Goal: Task Accomplishment & Management: Manage account settings

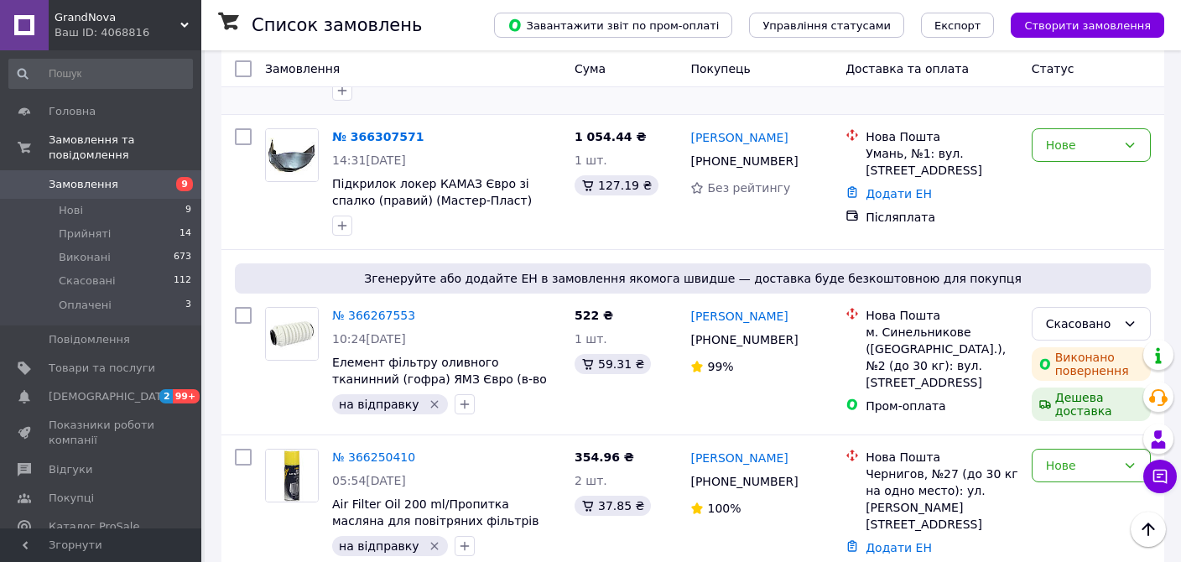
scroll to position [265, 0]
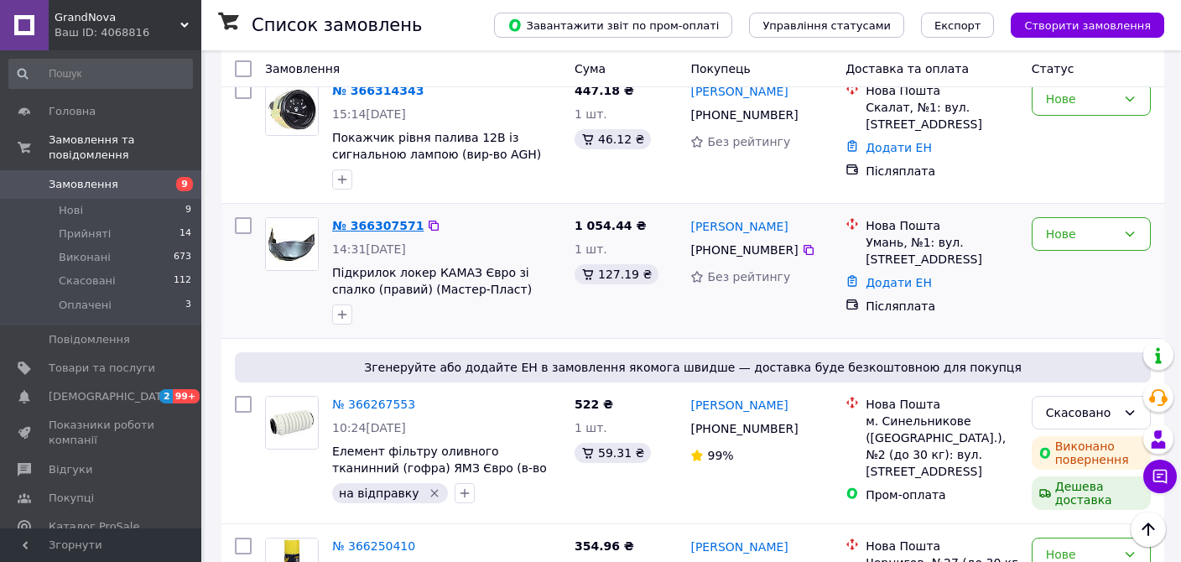
click at [393, 219] on link "№ 366307571" at bounding box center [377, 225] width 91 height 13
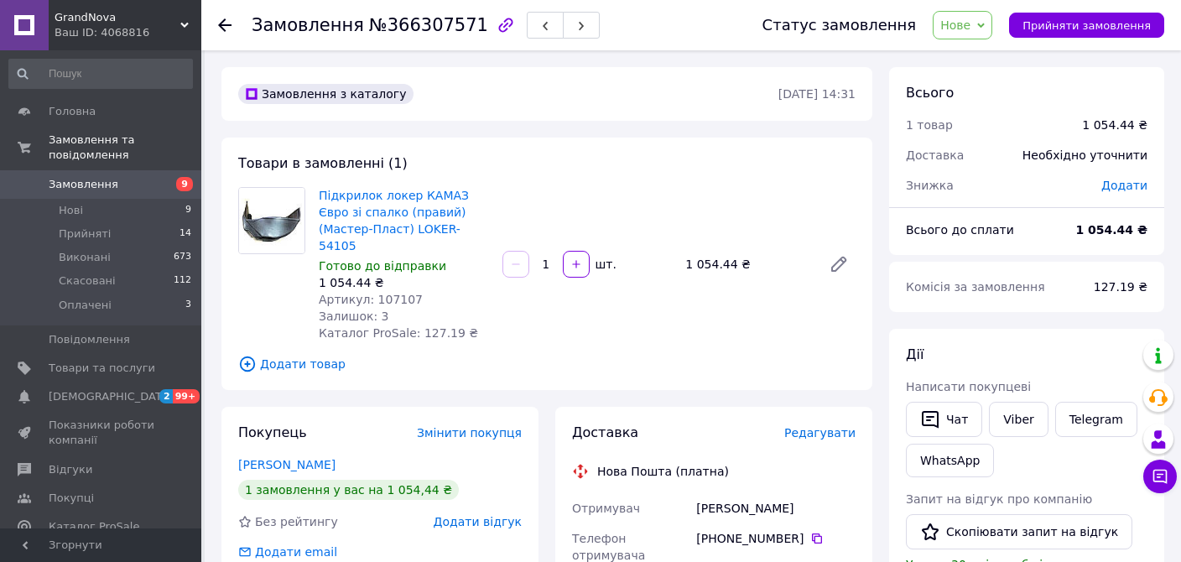
click at [389, 293] on span "Артикул: 107107" at bounding box center [371, 299] width 104 height 13
copy span "107107"
click at [226, 23] on icon at bounding box center [224, 24] width 13 height 13
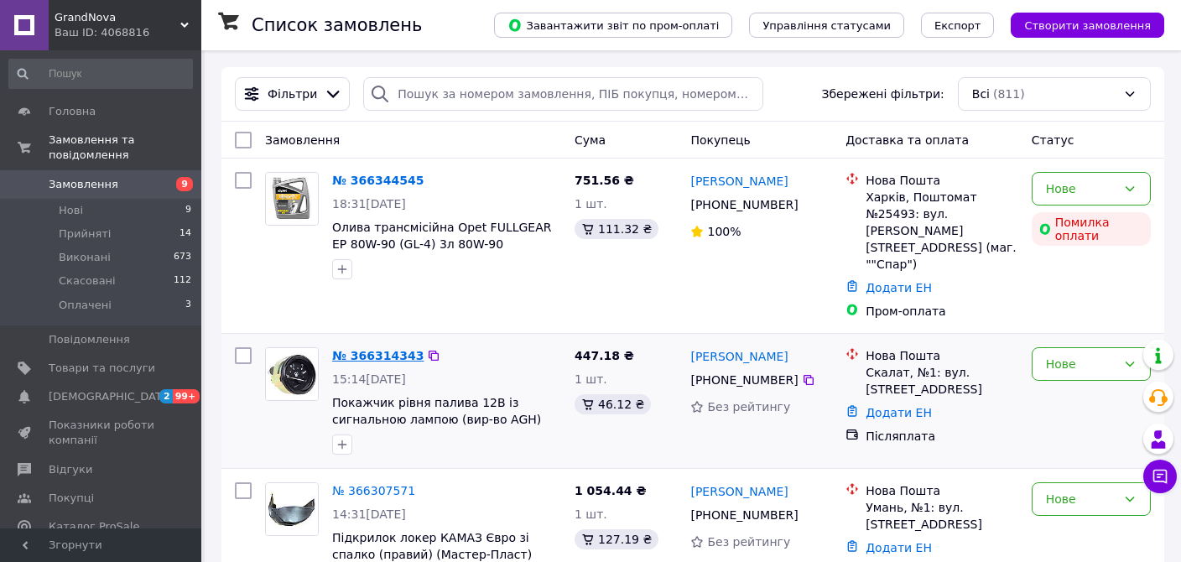
click at [398, 349] on link "№ 366314343" at bounding box center [377, 355] width 91 height 13
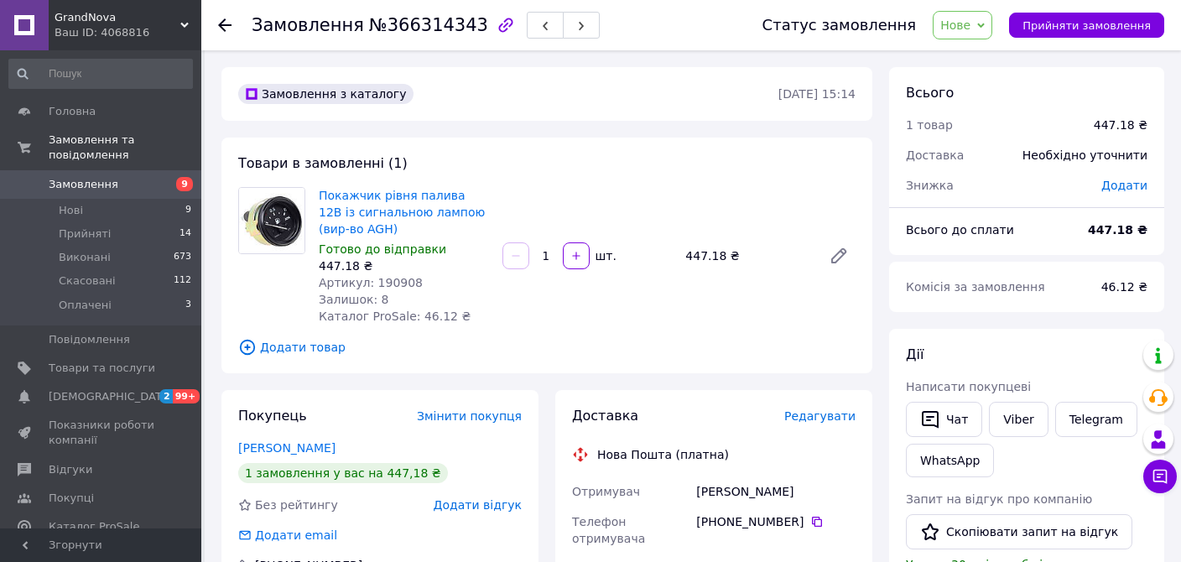
click at [394, 283] on span "Артикул: 190908" at bounding box center [371, 282] width 104 height 13
copy span "190908"
click at [406, 197] on link "Покажчик рівня палива 12В із сигнальною лампою (вир-во AGH)" at bounding box center [402, 212] width 166 height 47
copy span "190908"
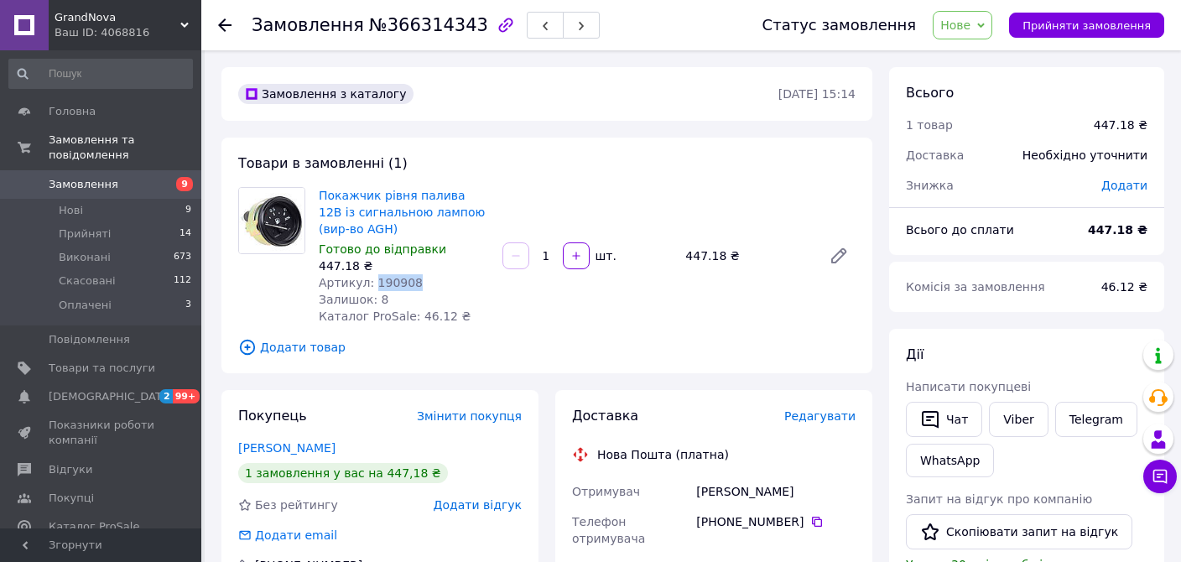
click at [391, 278] on span "Артикул: 190908" at bounding box center [371, 282] width 104 height 13
copy span "190908"
click at [128, 361] on span "Товари та послуги" at bounding box center [102, 368] width 107 height 15
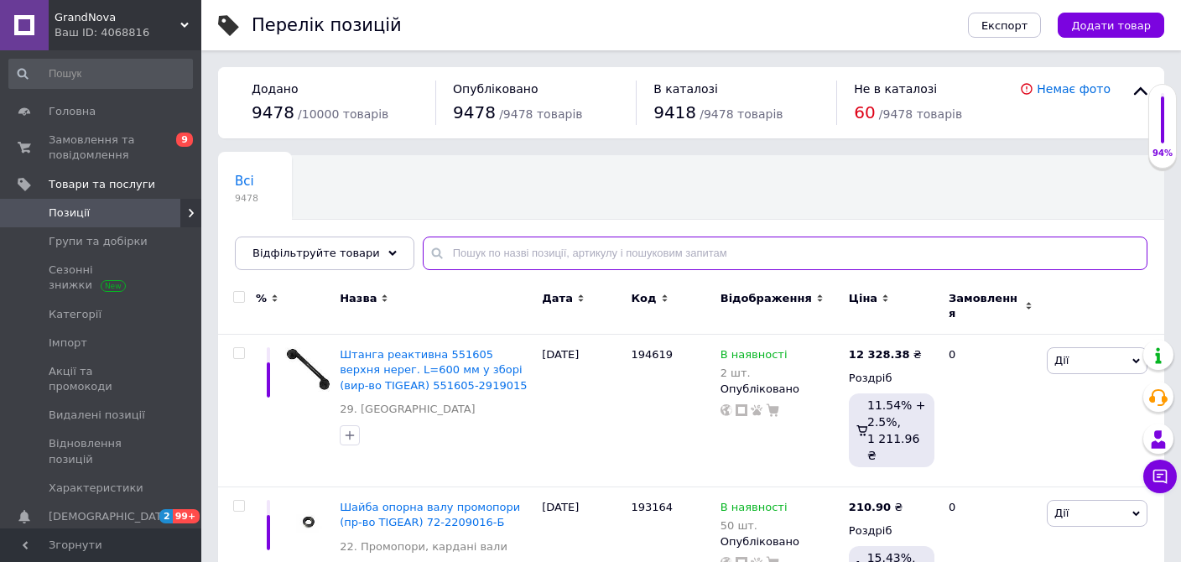
click at [473, 252] on input "text" at bounding box center [785, 254] width 725 height 34
paste input "190908"
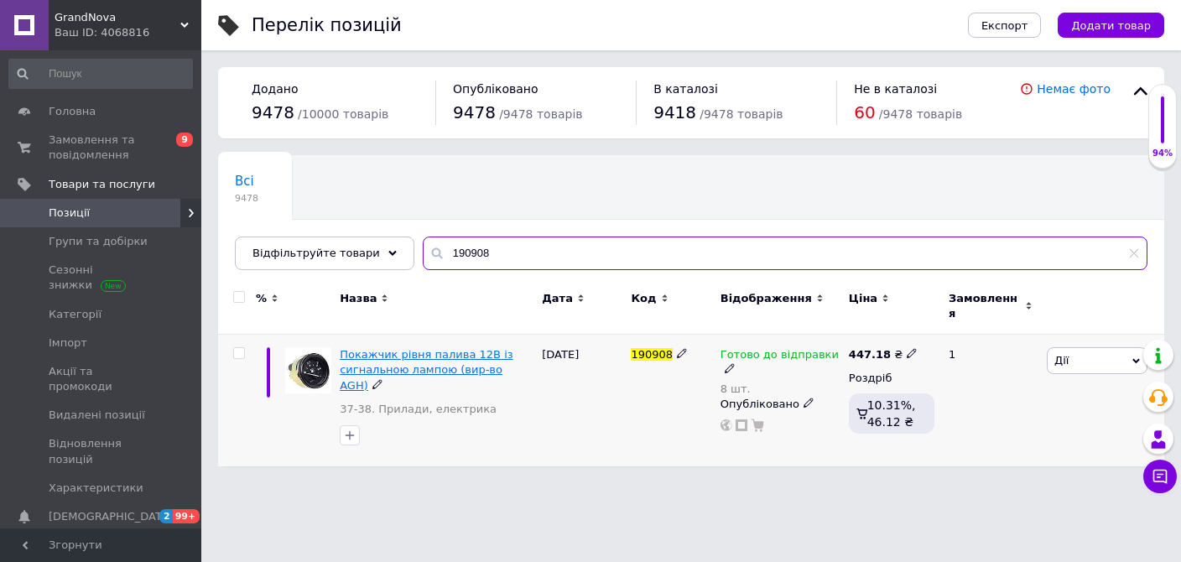
type input "190908"
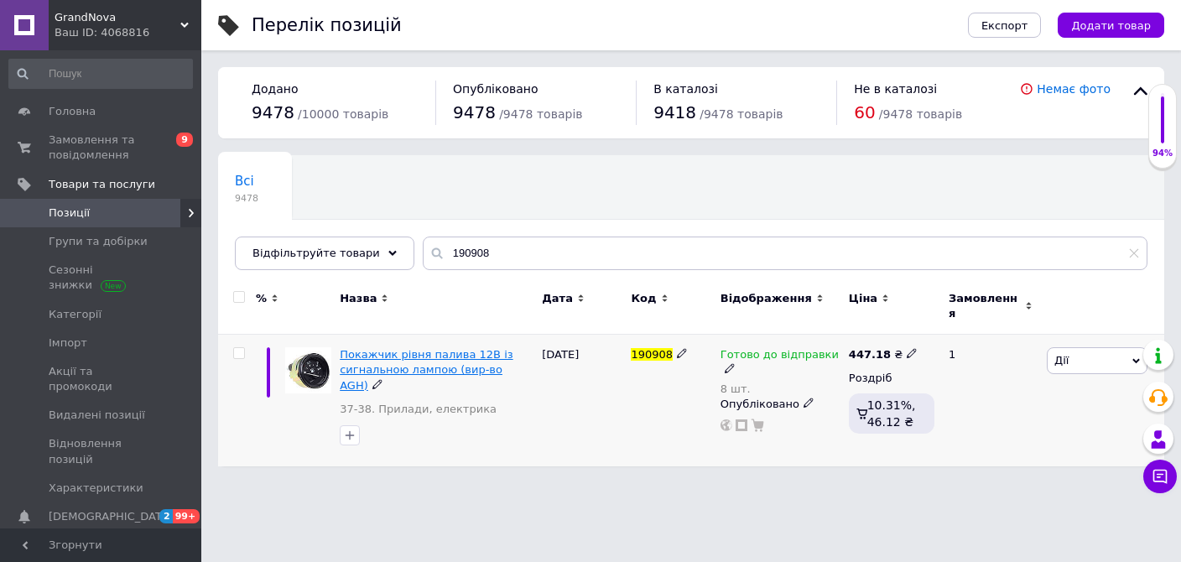
click at [466, 362] on span "Покажчик рівня палива 12В із сигнальною лампою (вир-во AGH)" at bounding box center [426, 369] width 173 height 43
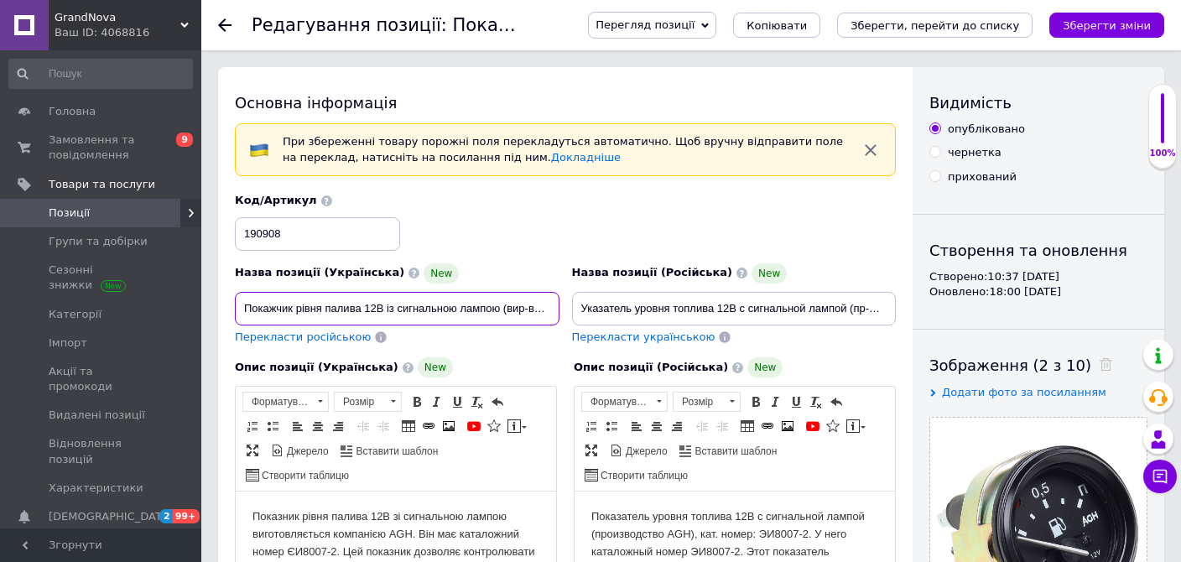
click at [506, 297] on input "Покажчик рівня палива 12В із сигнальною лампою (вир-во AGH)" at bounding box center [397, 309] width 325 height 34
paste input "Покажчик рівня палива 12В із сигнальною лампою (вир-во AGH) ЭИ8007-2"
drag, startPoint x: 500, startPoint y: 307, endPoint x: 585, endPoint y: 313, distance: 84.9
click at [559, 313] on input "Покажчик рівня палива 12В із сигнальною лампою (вир-во AGH) ЭИ8007-2" at bounding box center [397, 309] width 325 height 34
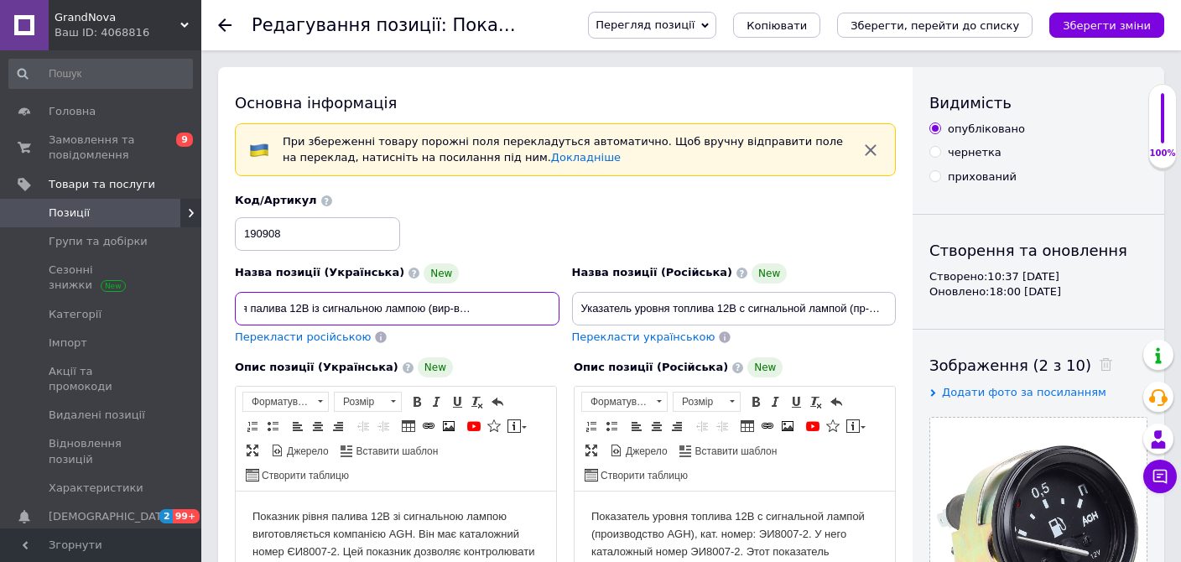
click at [504, 305] on input "Покажчик рівня палива 12В із сигнальною лампою (вир-во AGH) ЭИ8007-2" at bounding box center [397, 309] width 325 height 34
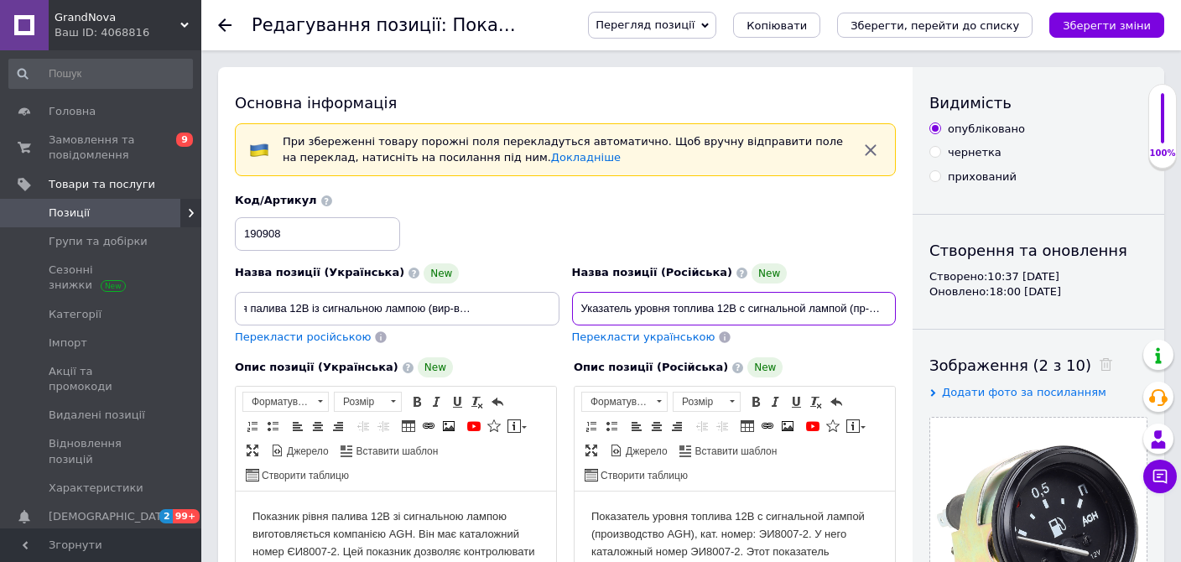
click at [845, 311] on input "Указатель уровня топлива 12В с сигнальной лампой (пр-во AGH) ЭИ8007-2" at bounding box center [734, 309] width 325 height 34
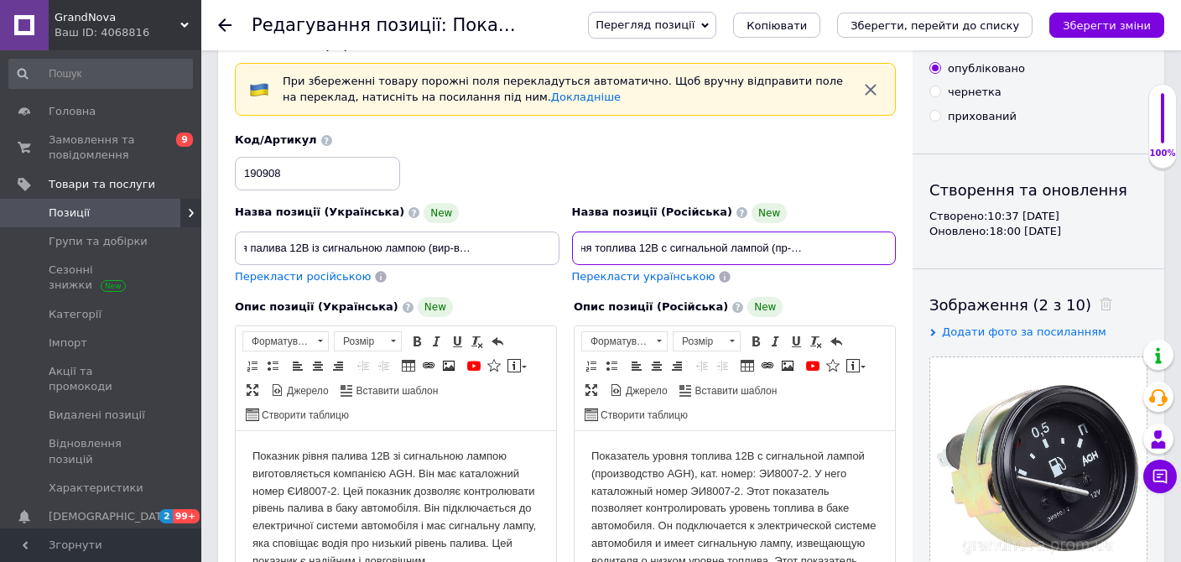
scroll to position [88, 0]
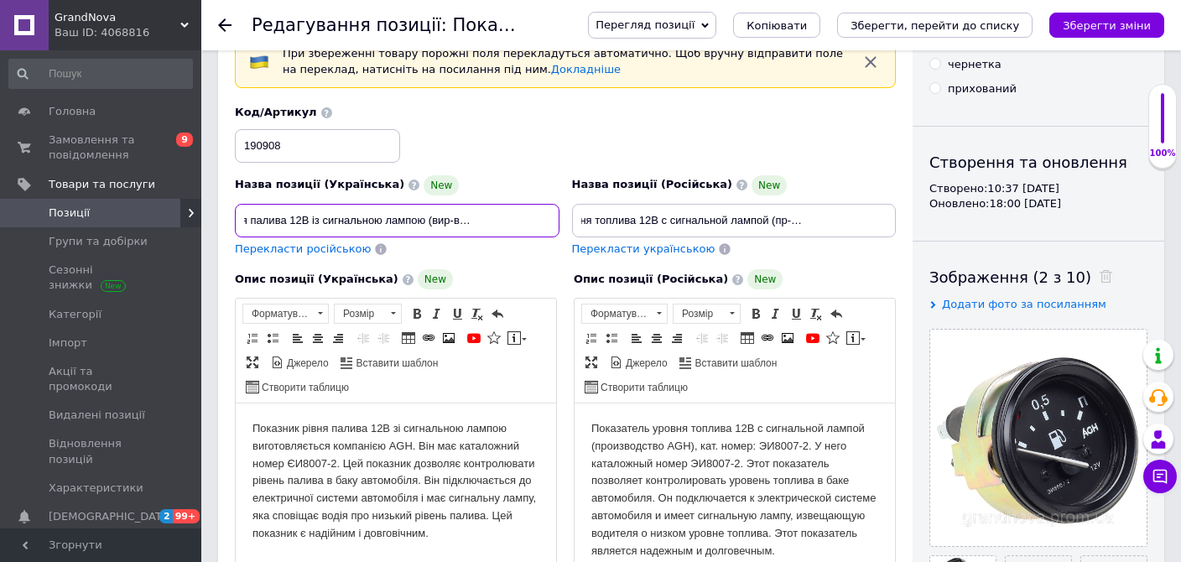
click at [505, 220] on input "Покажчик рівня палива 12В із сигнальною лампою (вир-во AGH) ЭИ8007-2" at bounding box center [397, 221] width 325 height 34
type input "Покажчик рівня палива 12В із сигнальною лампою (вир-во AGH) ЕИ8007-2"
click at [291, 466] on body "Показник рівня палива 12В зі сигнальною лампою виготовляється компанією AGH. Ві…" at bounding box center [395, 481] width 287 height 122
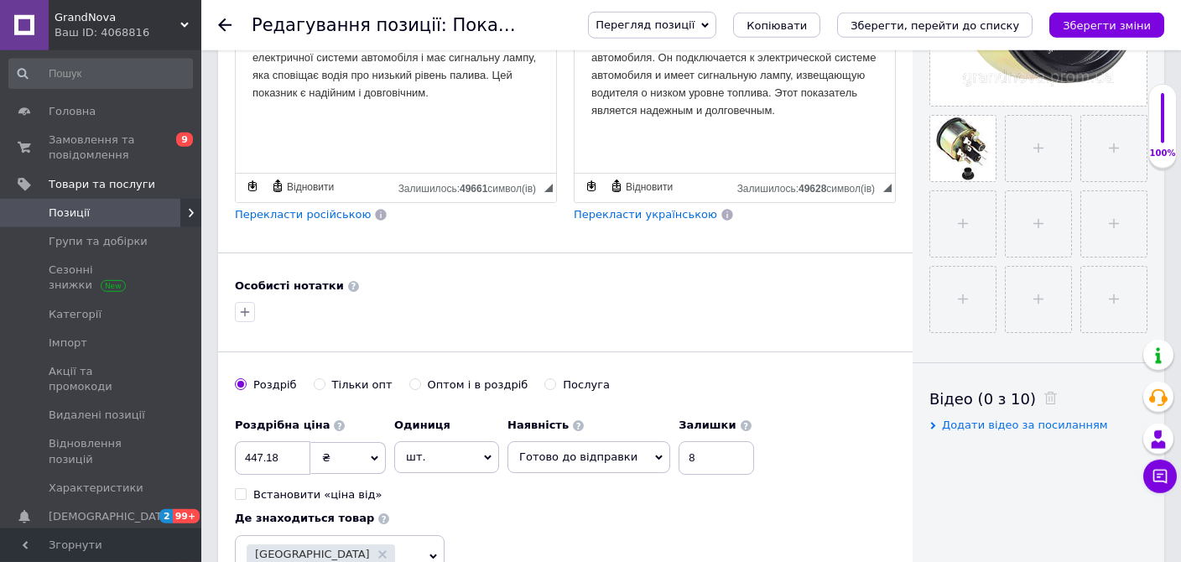
scroll to position [443, 0]
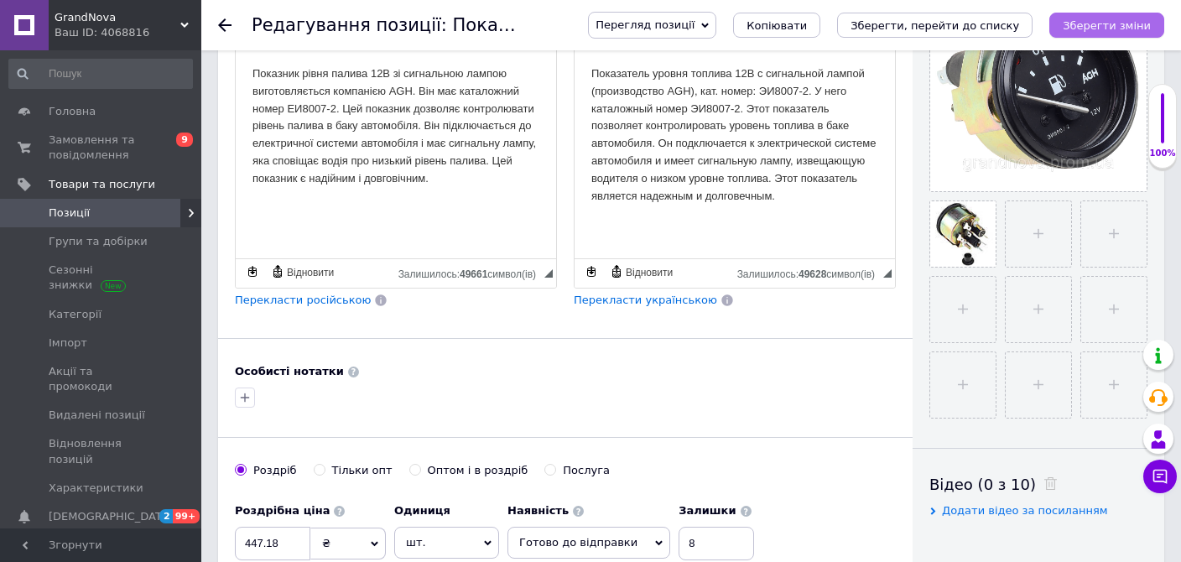
click at [1095, 23] on icon "Зберегти зміни" at bounding box center [1107, 25] width 88 height 13
type input "Покажчик рівня палива 12В із сигнальною лампою (вир-во AGH) ЕИ8007-2"
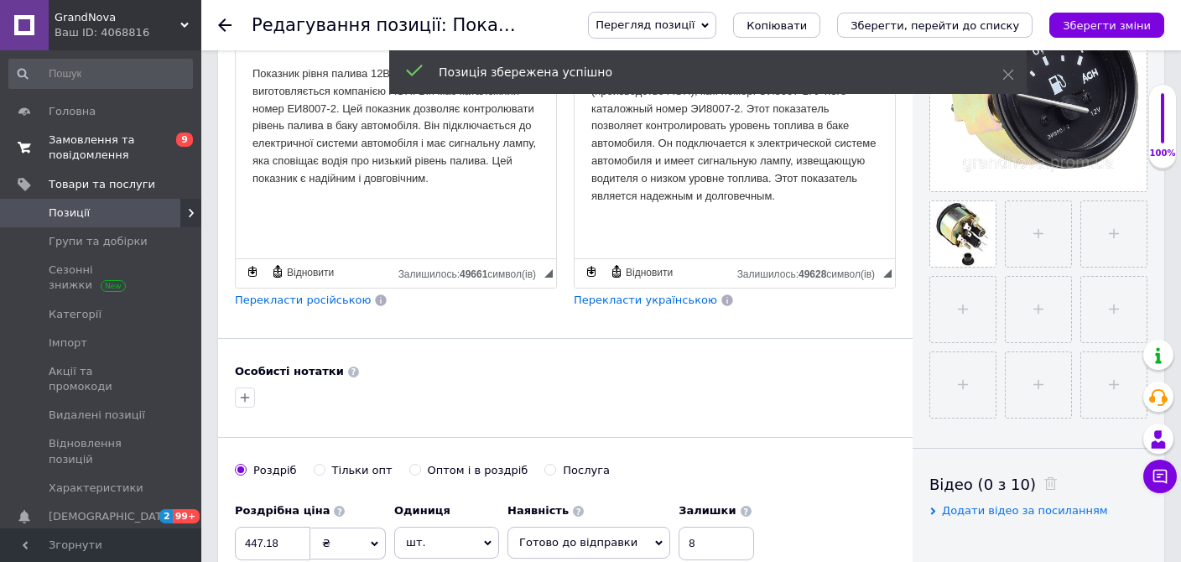
click at [111, 142] on span "Замовлення та повідомлення" at bounding box center [102, 148] width 107 height 30
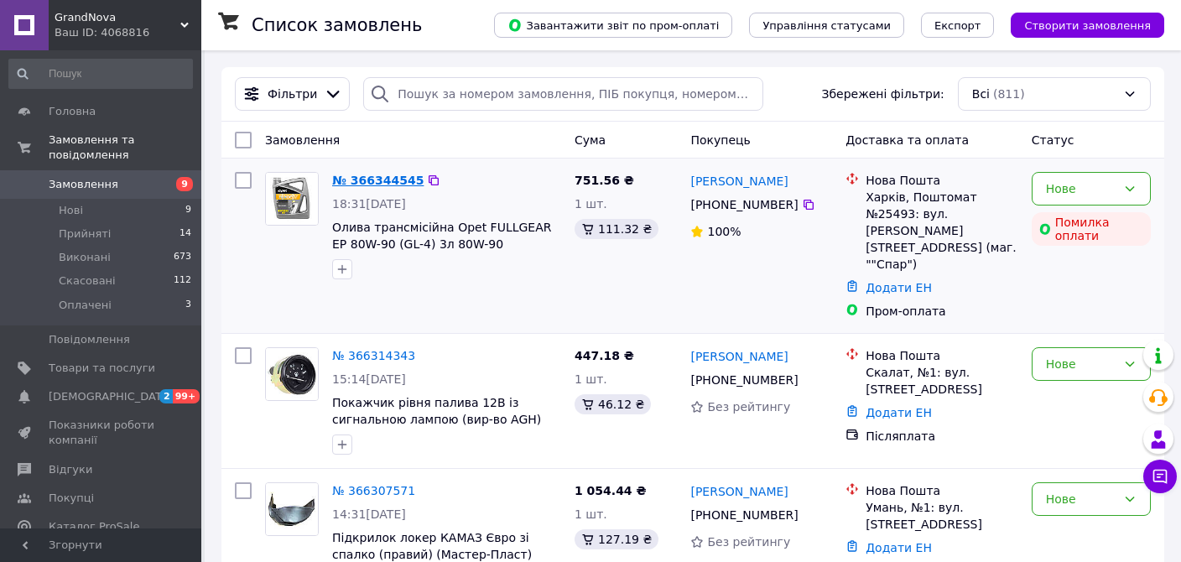
click at [396, 176] on link "№ 366344545" at bounding box center [377, 180] width 91 height 13
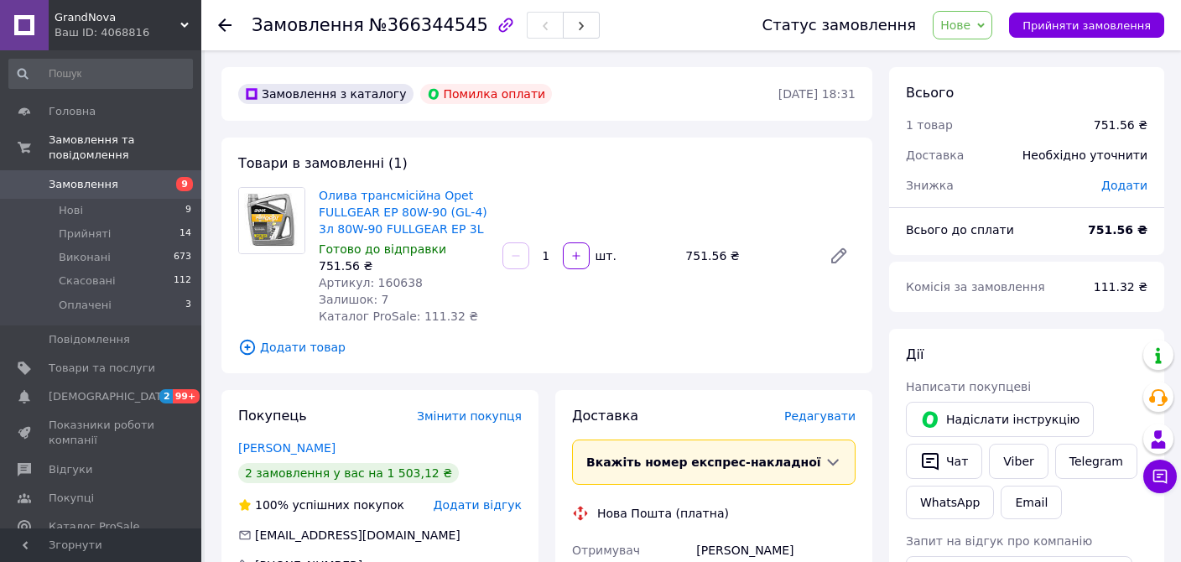
click at [380, 282] on span "Артикул: 160638" at bounding box center [371, 282] width 104 height 13
copy span "160638"
click at [221, 17] on div at bounding box center [235, 25] width 34 height 50
click at [225, 25] on icon at bounding box center [224, 24] width 13 height 13
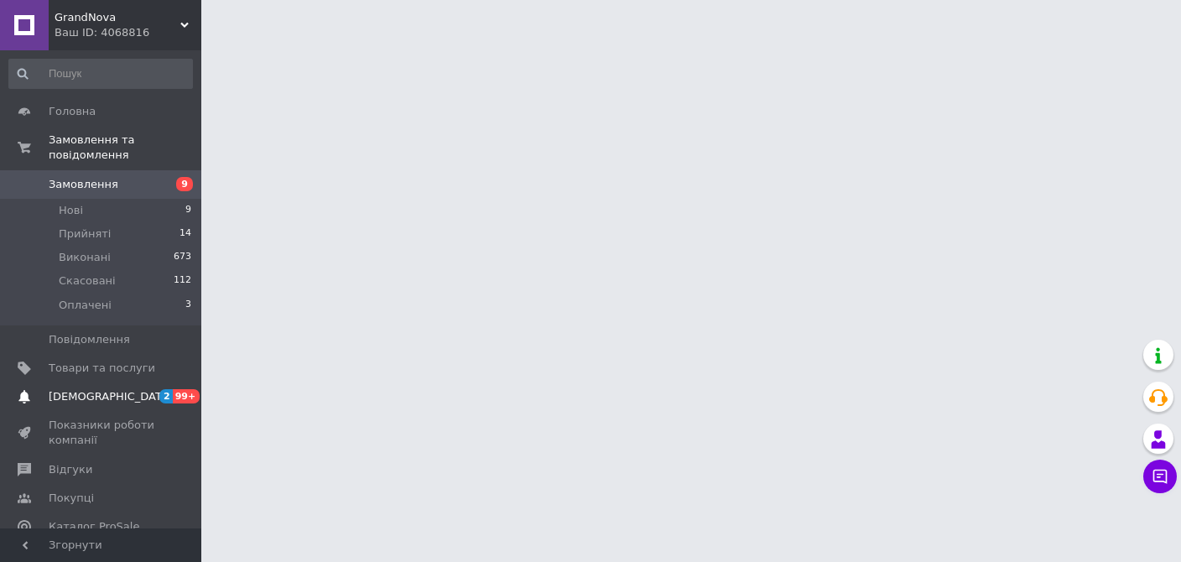
click at [128, 389] on span "[DEMOGRAPHIC_DATA]" at bounding box center [102, 396] width 107 height 15
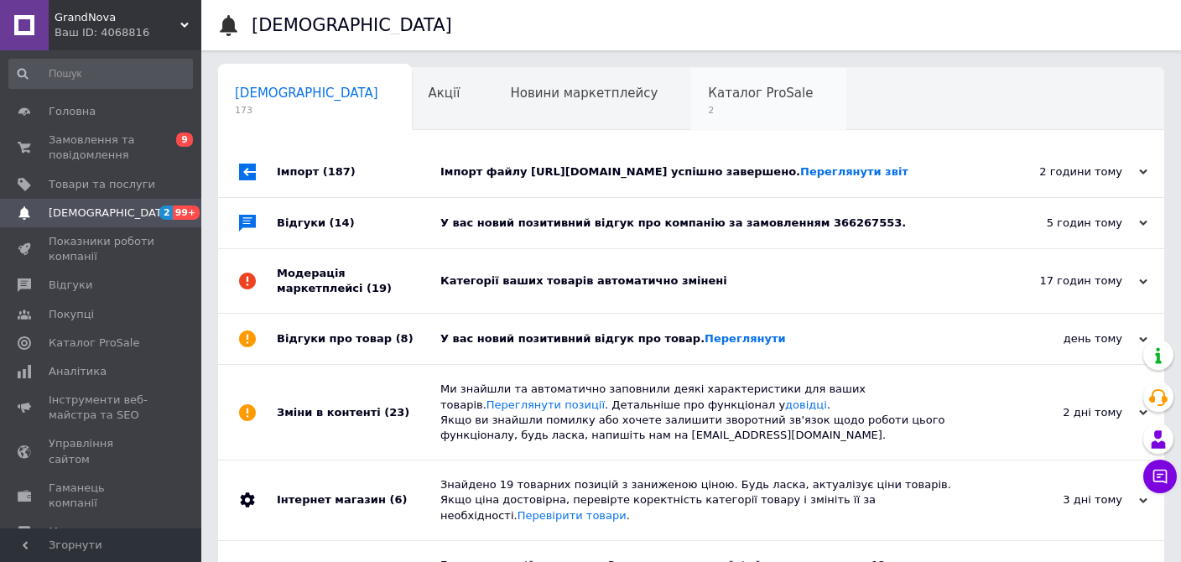
click at [708, 94] on span "Каталог ProSale" at bounding box center [760, 93] width 105 height 15
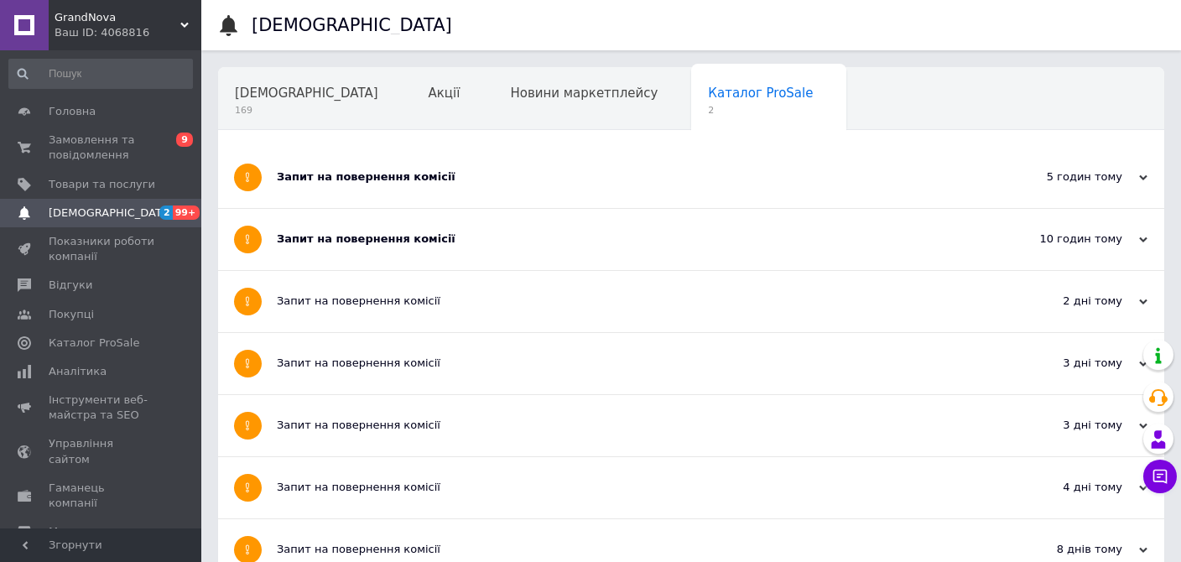
click at [513, 214] on div "Запит на повернення комісії" at bounding box center [628, 239] width 703 height 61
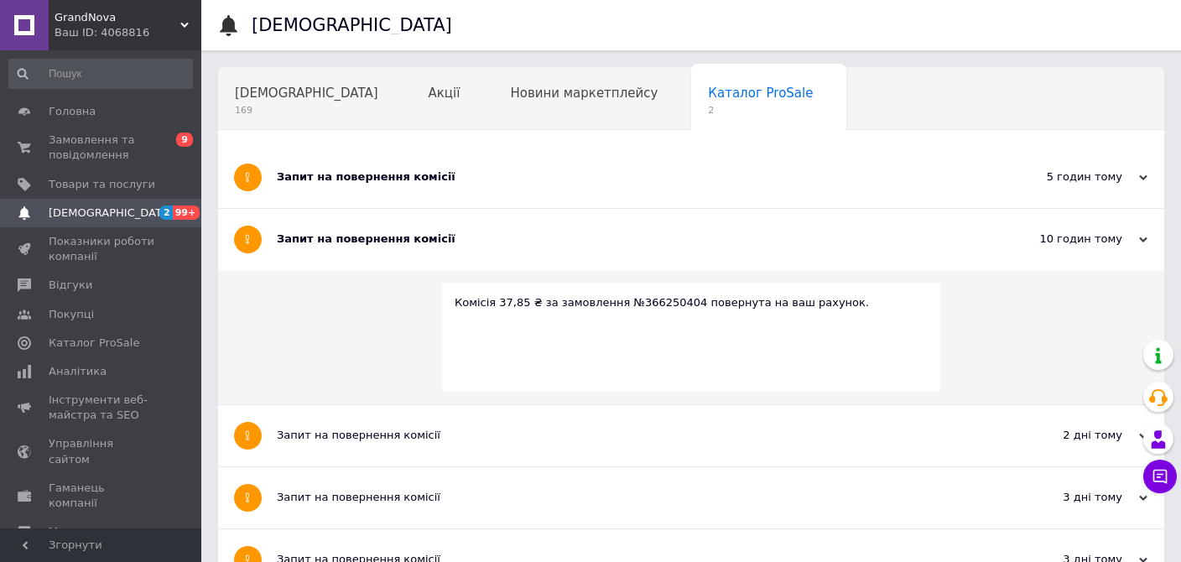
click at [634, 304] on div "Комісія 37,85 ₴ за замовлення №366250404 повернута на ваш рахунок." at bounding box center [691, 302] width 473 height 15
click at [635, 304] on div "Комісія 37,85 ₴ за замовлення №366250404 повернута на ваш рахунок." at bounding box center [691, 302] width 473 height 15
copy div "366250404"
click at [354, 174] on div "Запит на повернення комісії" at bounding box center [628, 176] width 703 height 15
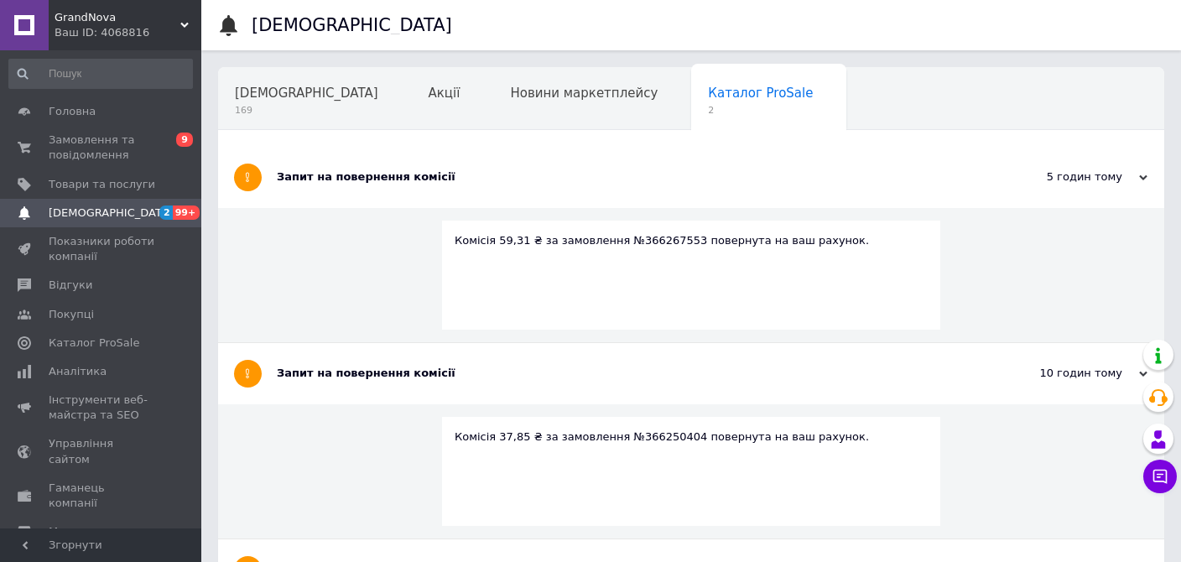
click at [642, 242] on div "Комісія 59,31 ₴ за замовлення №366267553 повернута на ваш рахунок." at bounding box center [691, 240] width 473 height 15
copy div "366267553"
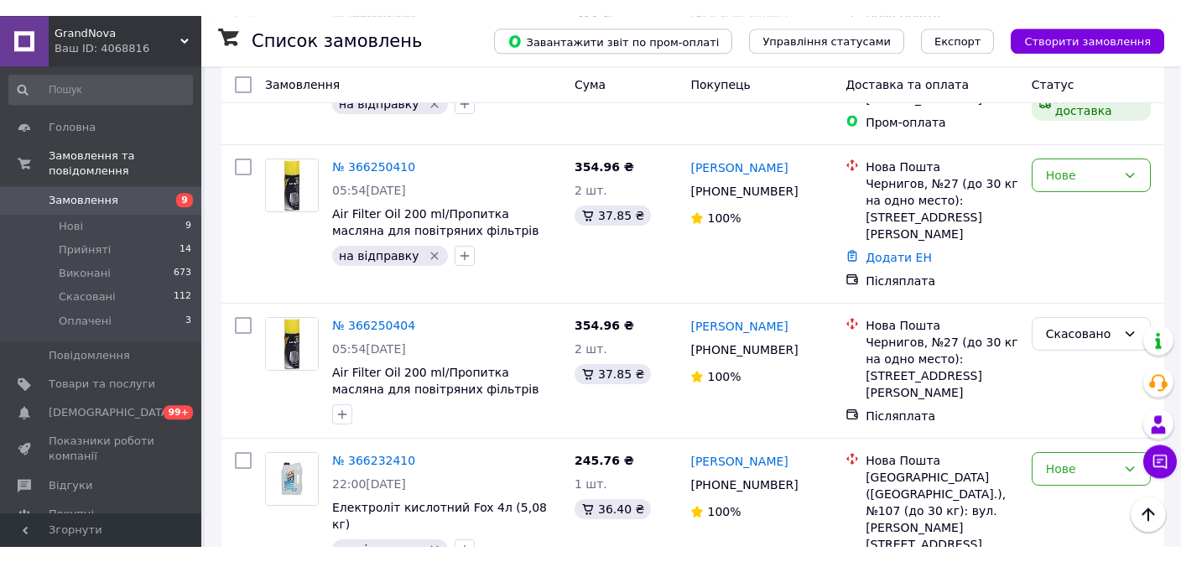
scroll to position [371, 0]
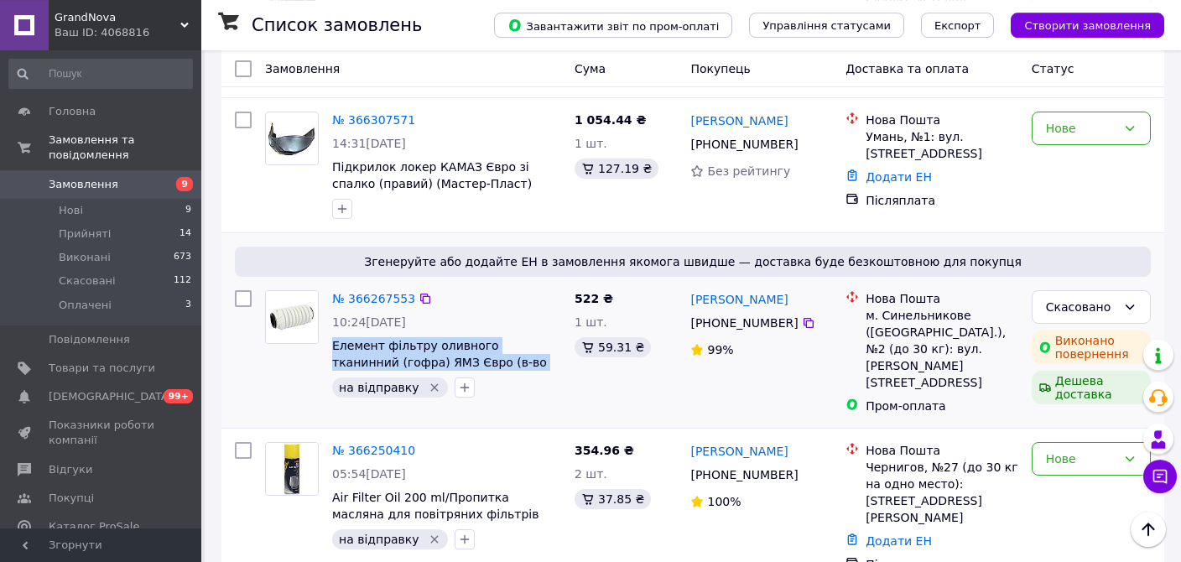
drag, startPoint x: 523, startPoint y: 334, endPoint x: 330, endPoint y: 313, distance: 194.0
click at [332, 337] on span "Елемент фільтру оливного тканинний (гофра) ЯМЗ Євро (в-во S.I.L.A. AC) 840.1012…" at bounding box center [446, 354] width 229 height 34
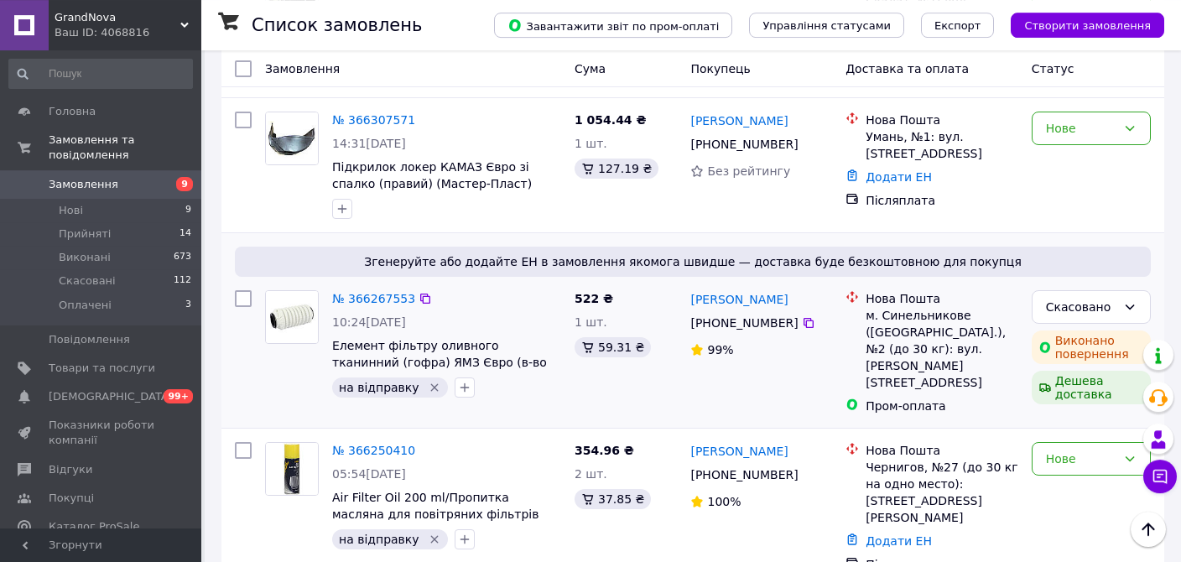
click at [321, 320] on div at bounding box center [291, 343] width 67 height 121
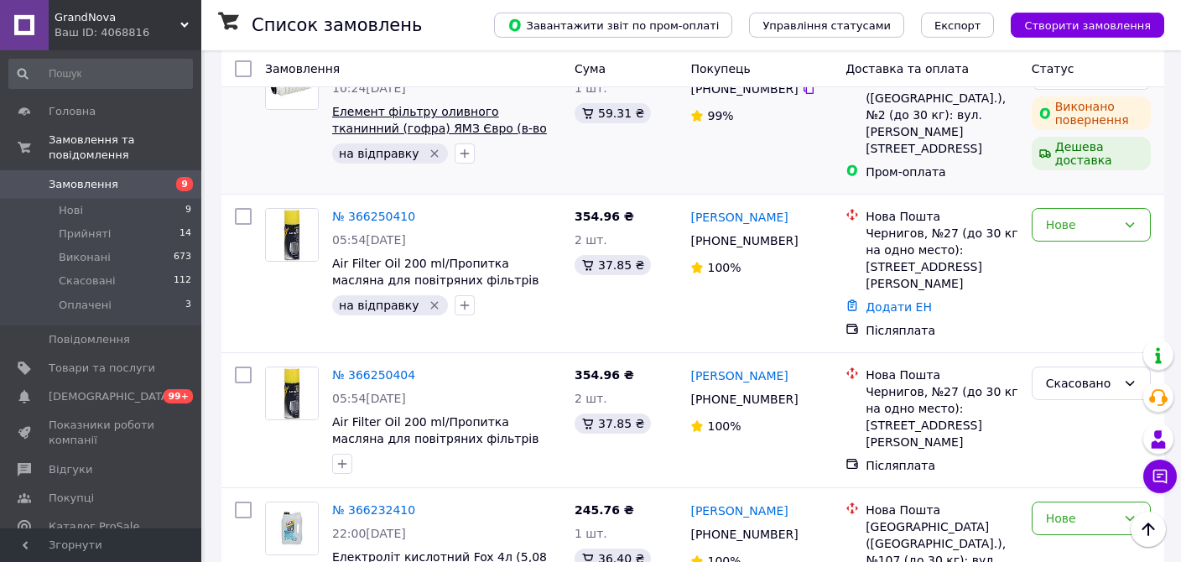
scroll to position [637, 0]
